Goal: Information Seeking & Learning: Find specific page/section

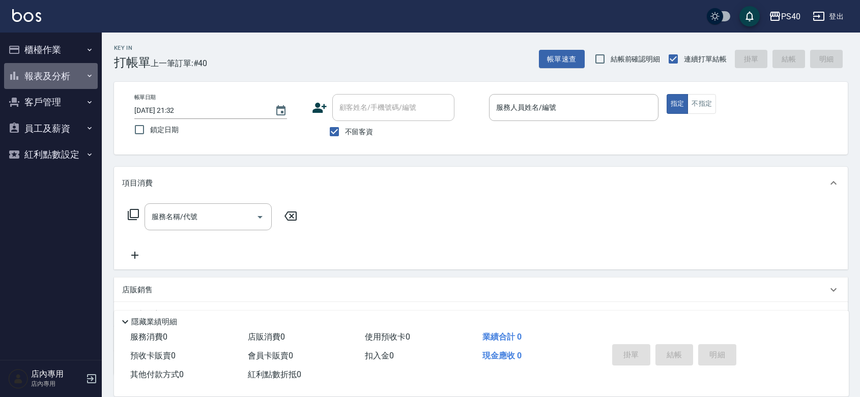
click at [40, 73] on button "報表及分析" at bounding box center [51, 76] width 94 height 26
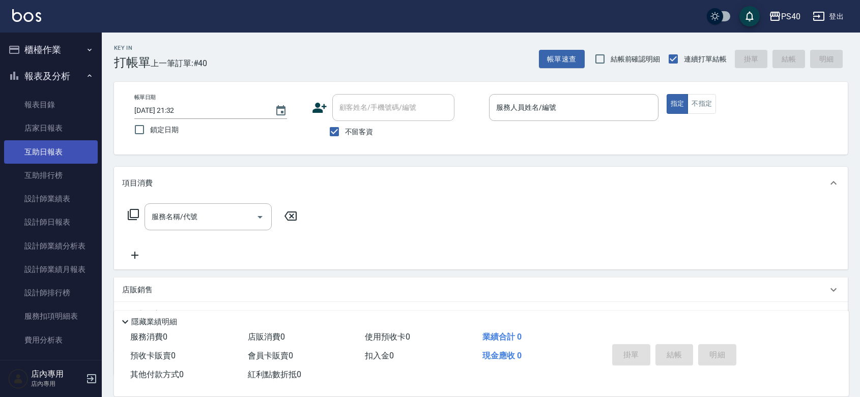
click at [49, 155] on link "互助日報表" at bounding box center [51, 151] width 94 height 23
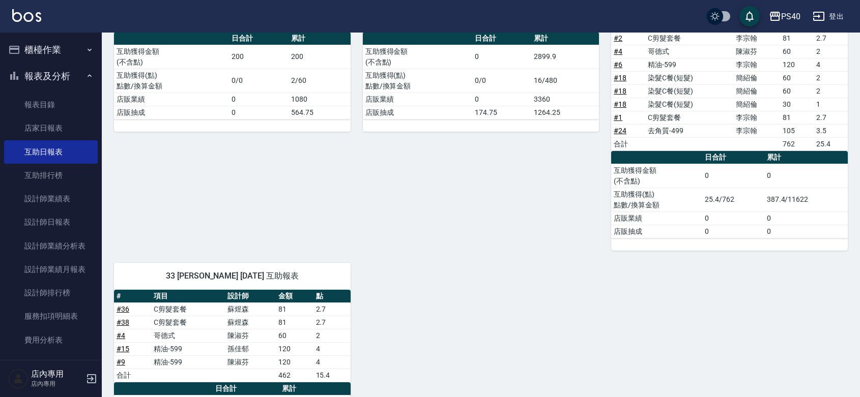
scroll to position [285, 0]
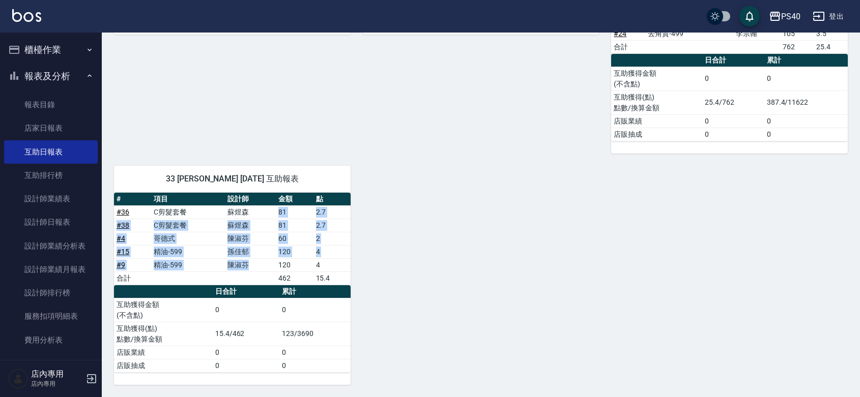
drag, startPoint x: 243, startPoint y: 267, endPoint x: 245, endPoint y: 214, distance: 53.4
click at [245, 214] on tbody "# 36 C剪髮套餐 [PERSON_NAME] 81 2.7 # 38 C剪髮套餐 [PERSON_NAME] 81 2.7 # 4 哥德式 [PERSON…" at bounding box center [232, 244] width 237 height 79
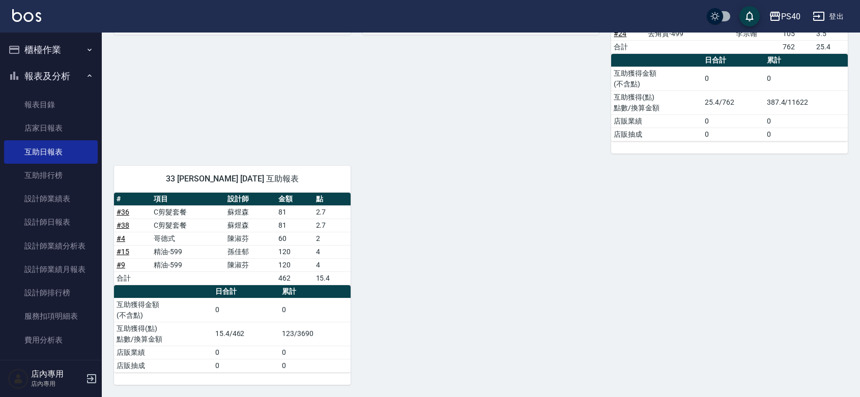
click at [646, 250] on div "8 [PERSON_NAME][DATE] 互助報表 # 項目 設計師 金額 點 # 18 染髮C餐(短髮) [PERSON_NAME]200 合計 200 …" at bounding box center [475, 120] width 746 height 529
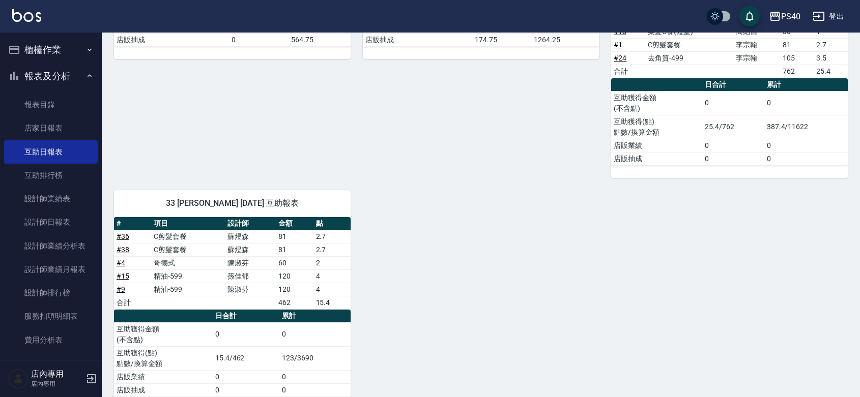
scroll to position [0, 0]
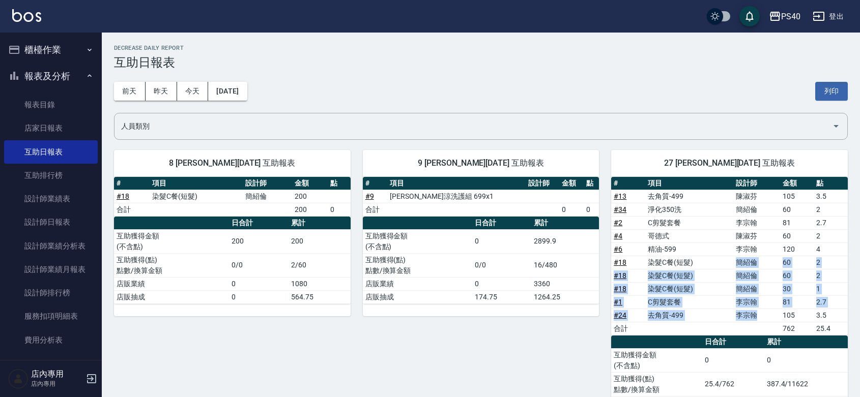
drag, startPoint x: 764, startPoint y: 314, endPoint x: 739, endPoint y: 260, distance: 59.6
click at [739, 260] on tbody "# 13 去角質-499 [PERSON_NAME]105 3.5 # 34 淨化350洗 [PERSON_NAME] 60 2 # 2 C剪髮套餐 [PER…" at bounding box center [729, 262] width 237 height 145
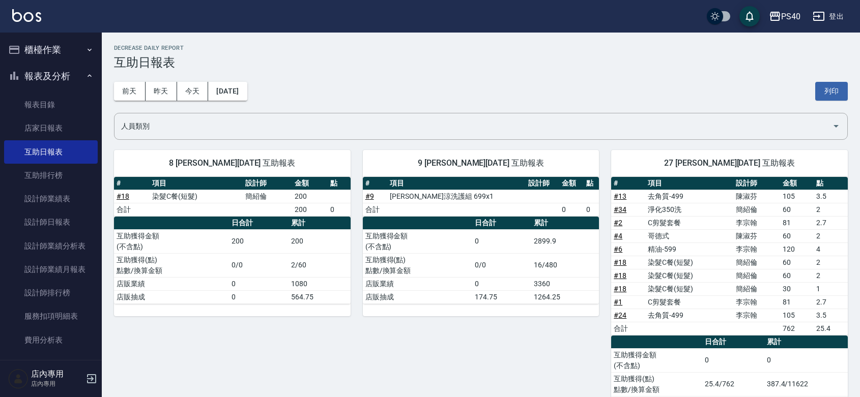
click at [621, 346] on th "a dense table" at bounding box center [656, 342] width 91 height 13
click at [672, 314] on td "去角質-499" at bounding box center [689, 315] width 88 height 13
drag, startPoint x: 672, startPoint y: 314, endPoint x: 667, endPoint y: 316, distance: 5.3
click at [667, 316] on td "去角質-499" at bounding box center [689, 315] width 88 height 13
drag, startPoint x: 680, startPoint y: 303, endPoint x: 668, endPoint y: 305, distance: 11.9
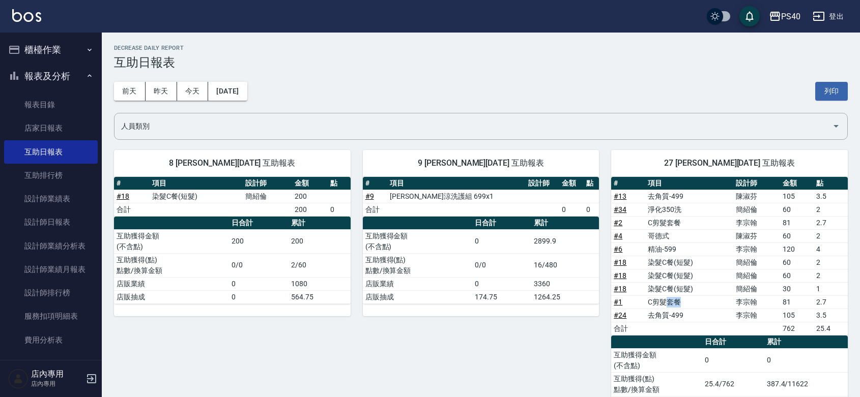
click at [668, 305] on td "C剪髮套餐" at bounding box center [689, 302] width 88 height 13
click at [741, 245] on td "李宗翰" at bounding box center [756, 249] width 46 height 13
drag, startPoint x: 753, startPoint y: 245, endPoint x: 758, endPoint y: 240, distance: 6.8
click at [754, 244] on td "李宗翰" at bounding box center [756, 249] width 46 height 13
drag, startPoint x: 762, startPoint y: 225, endPoint x: 738, endPoint y: 225, distance: 23.9
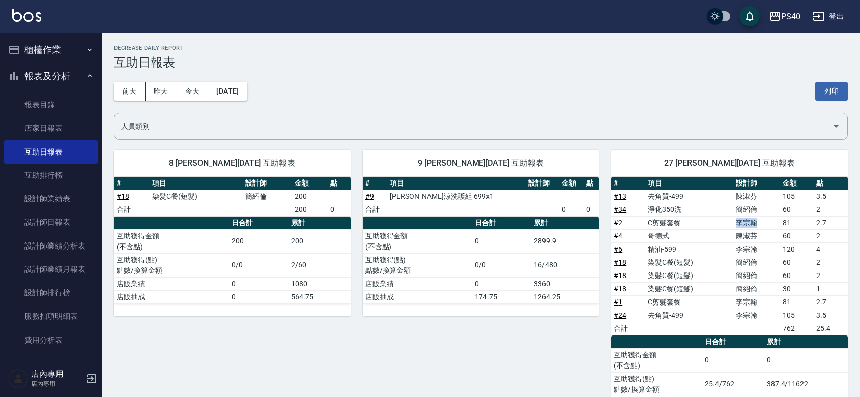
click at [738, 225] on td "李宗翰" at bounding box center [756, 222] width 46 height 13
drag, startPoint x: 757, startPoint y: 199, endPoint x: 746, endPoint y: 211, distance: 16.2
click at [744, 208] on tbody "# 13 去角質-499 [PERSON_NAME]105 3.5 # 34 淨化350洗 [PERSON_NAME] 60 2 # 2 C剪髮套餐 [PER…" at bounding box center [729, 262] width 237 height 145
click at [749, 202] on td "陳淑芬" at bounding box center [756, 196] width 46 height 13
click at [749, 197] on td "陳淑芬" at bounding box center [756, 196] width 46 height 13
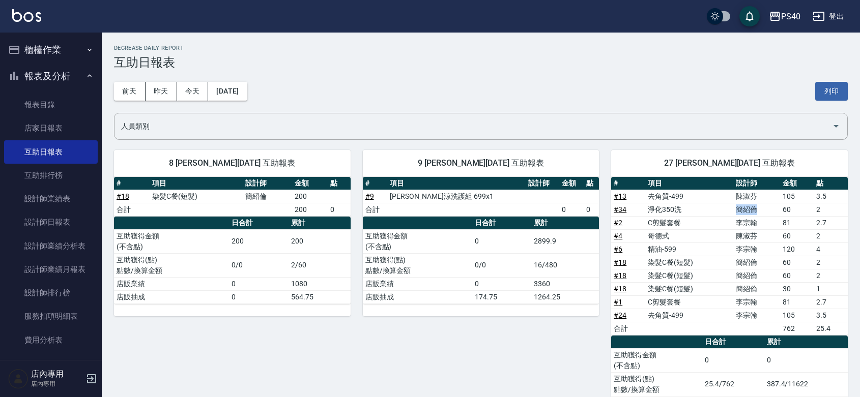
drag, startPoint x: 759, startPoint y: 214, endPoint x: 738, endPoint y: 214, distance: 20.9
click at [738, 214] on td "簡紹倫" at bounding box center [756, 209] width 46 height 13
drag, startPoint x: 753, startPoint y: 238, endPoint x: 739, endPoint y: 239, distance: 14.3
click at [739, 239] on td "陳淑芬" at bounding box center [756, 235] width 46 height 13
drag, startPoint x: 754, startPoint y: 259, endPoint x: 747, endPoint y: 293, distance: 34.4
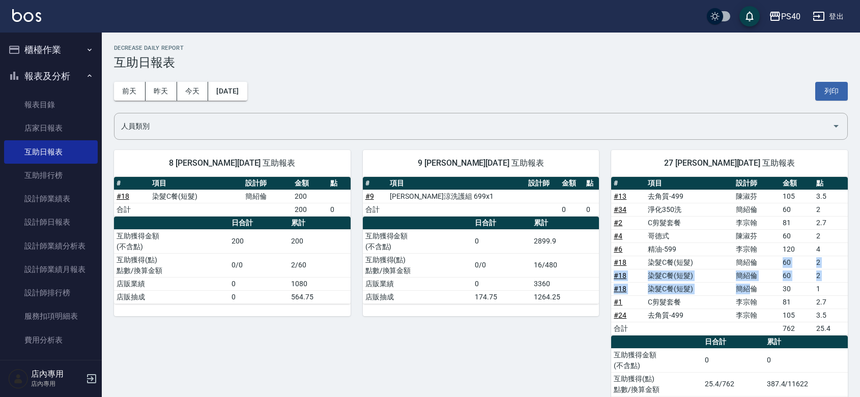
click at [747, 293] on tbody "# 13 去角質-499 [PERSON_NAME]105 3.5 # 34 淨化350洗 [PERSON_NAME] 60 2 # 2 C剪髮套餐 [PER…" at bounding box center [729, 262] width 237 height 145
click at [519, 391] on div "9 [PERSON_NAME][DATE] 互助報表 # 項目 設計師 金額 點 # 9 水水沁涼洗護組 699x1 合計 0 0 日合計 累計 互助獲得金額…" at bounding box center [474, 287] width 249 height 298
